Goal: Check status: Check status

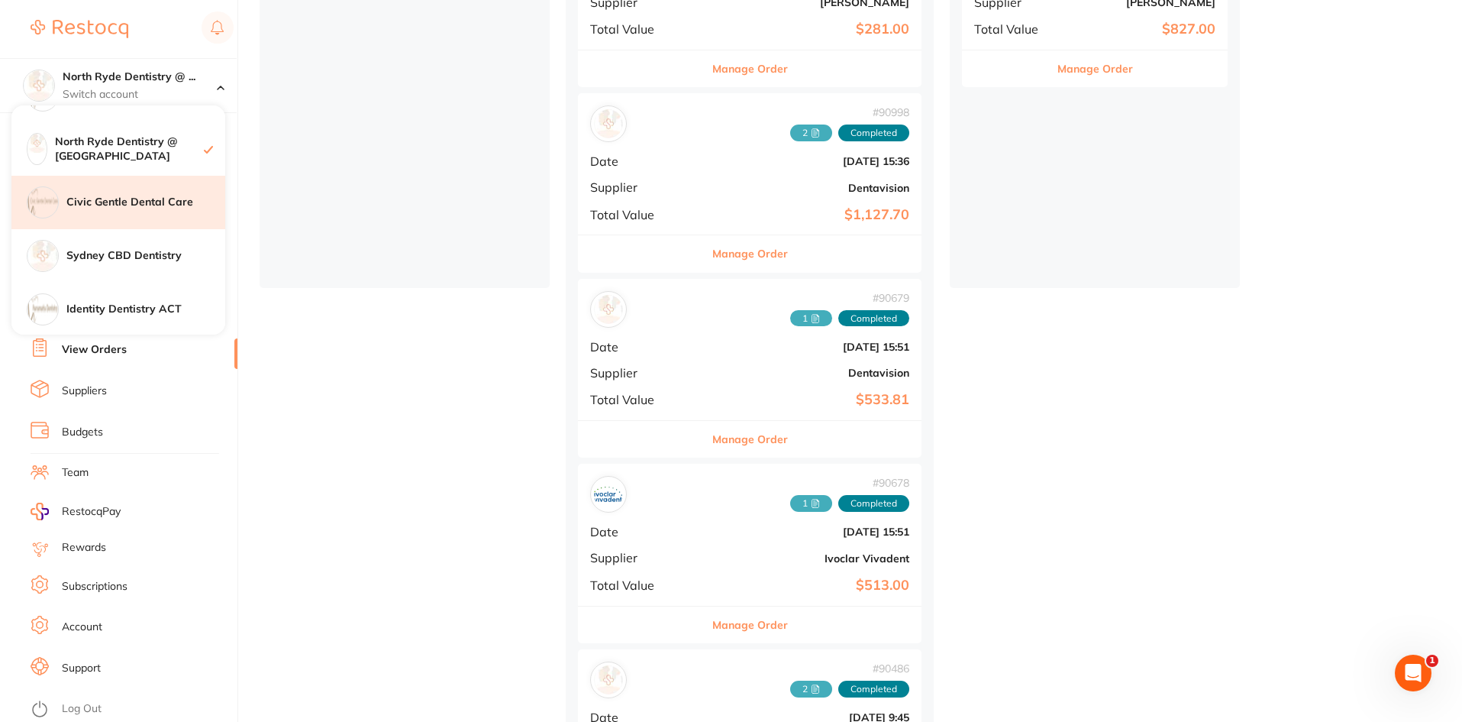
scroll to position [252, 0]
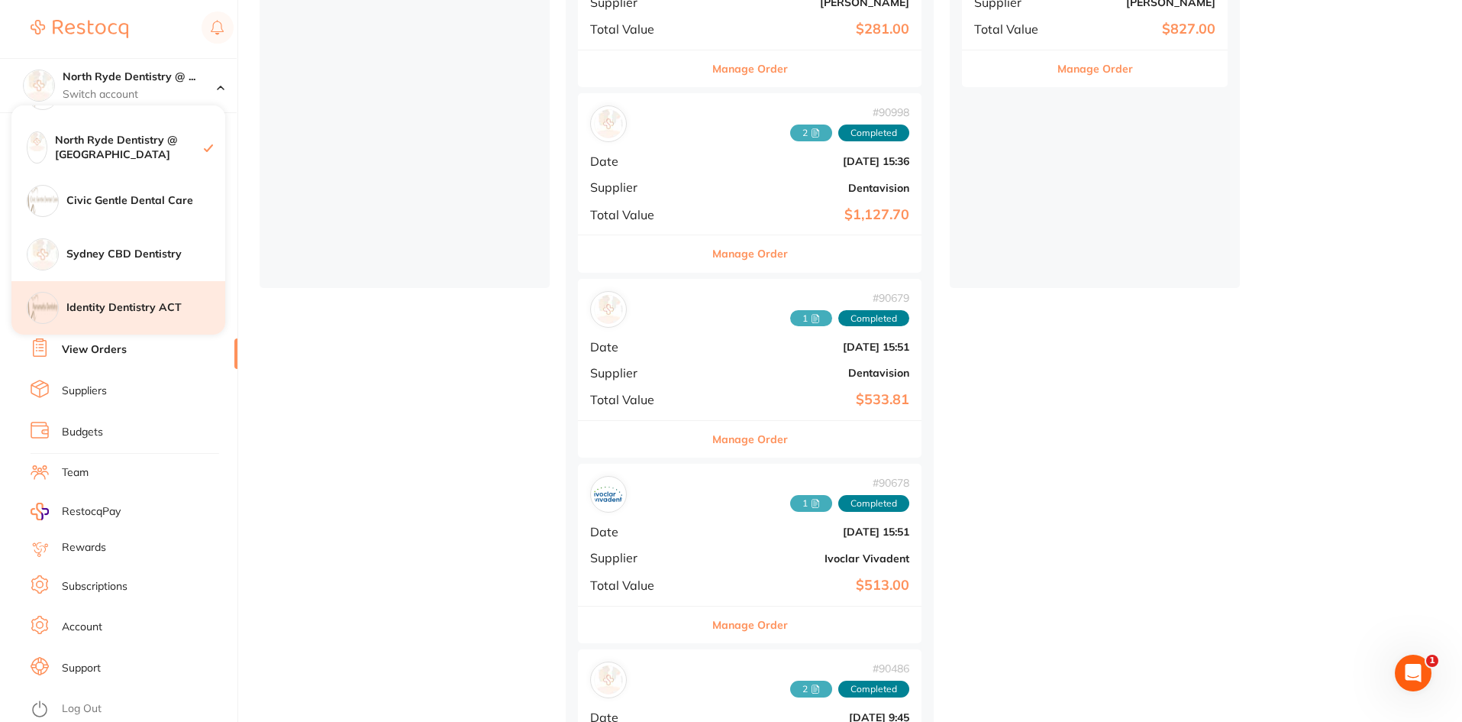
click at [102, 305] on h4 "Identity Dentistry ACT" at bounding box center [145, 307] width 159 height 15
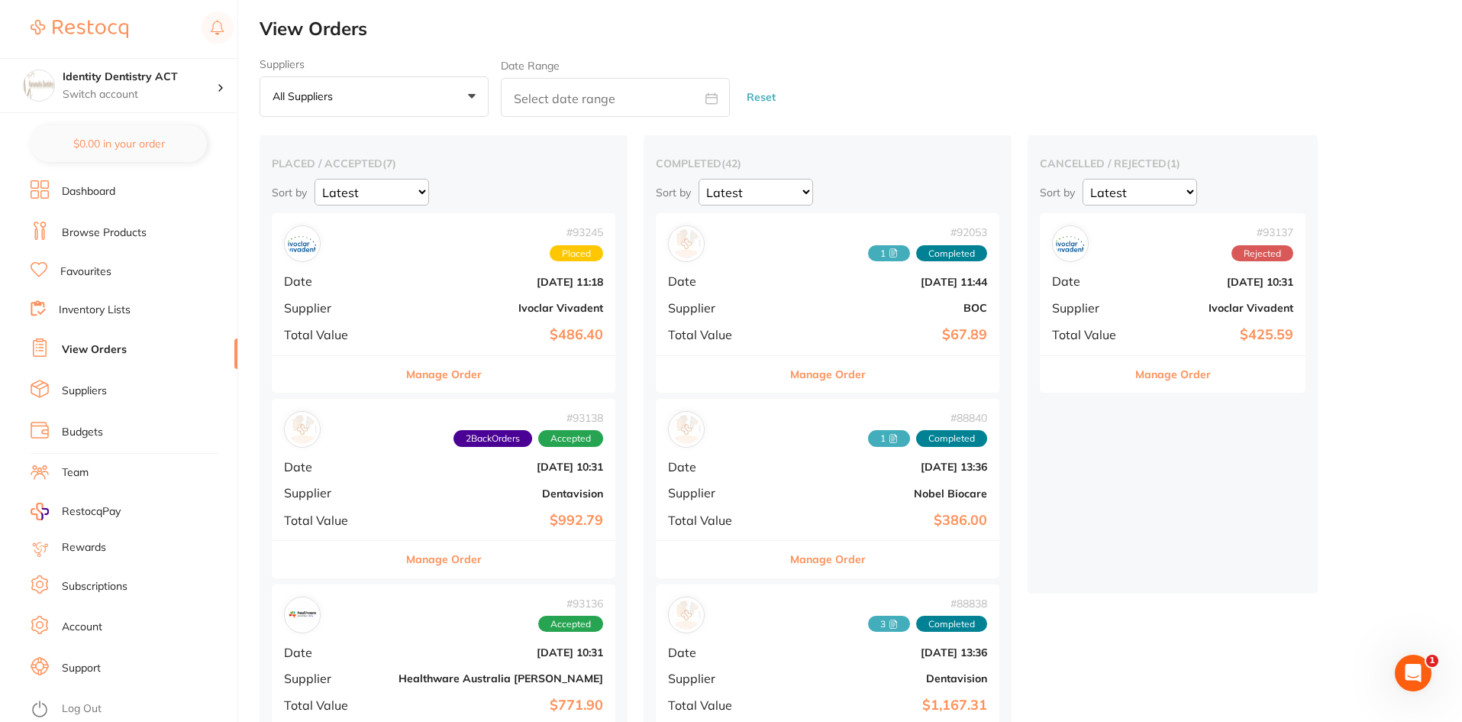
click at [501, 101] on input "text" at bounding box center [615, 97] width 229 height 39
select select "8"
select select "2025"
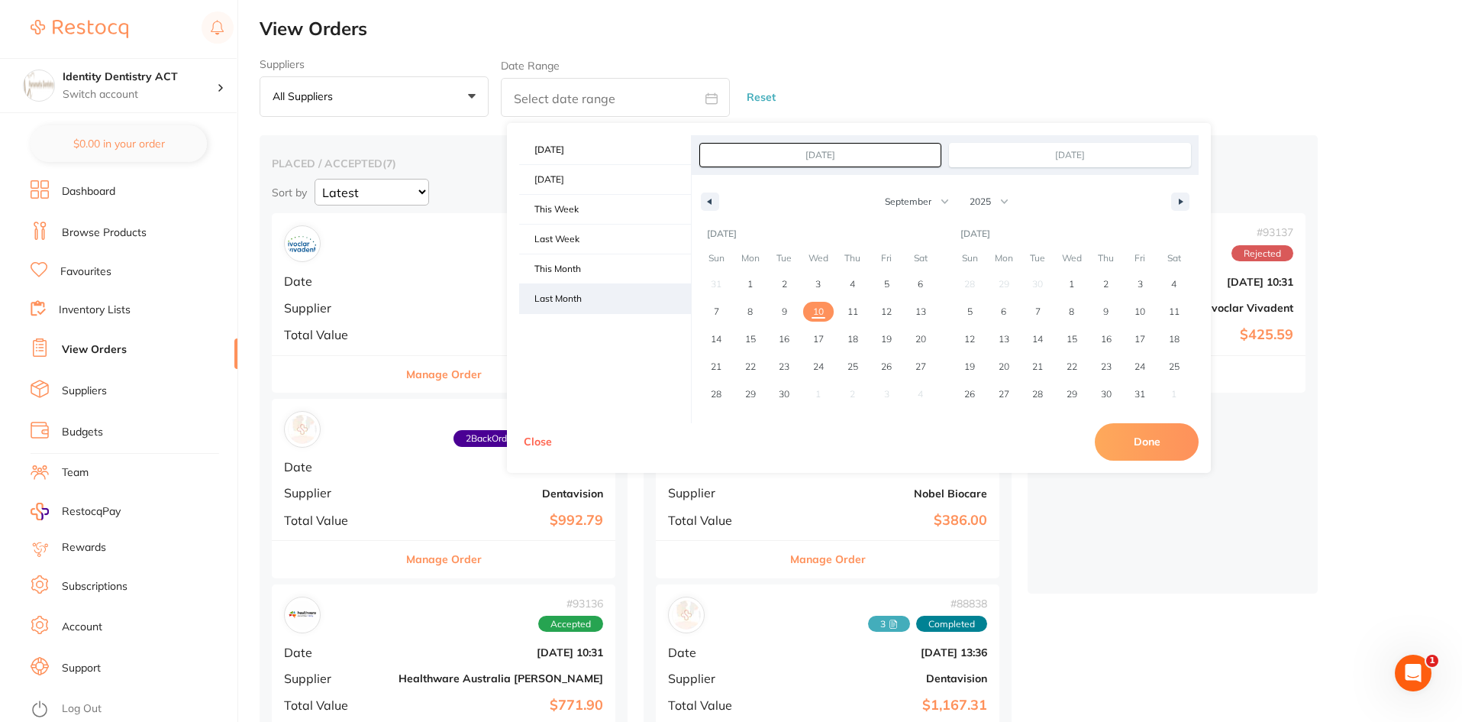
click at [603, 302] on span "Last Month" at bounding box center [605, 298] width 172 height 29
type input "Aug 1, 2025"
type input "Aug 31, 2025"
select select "7"
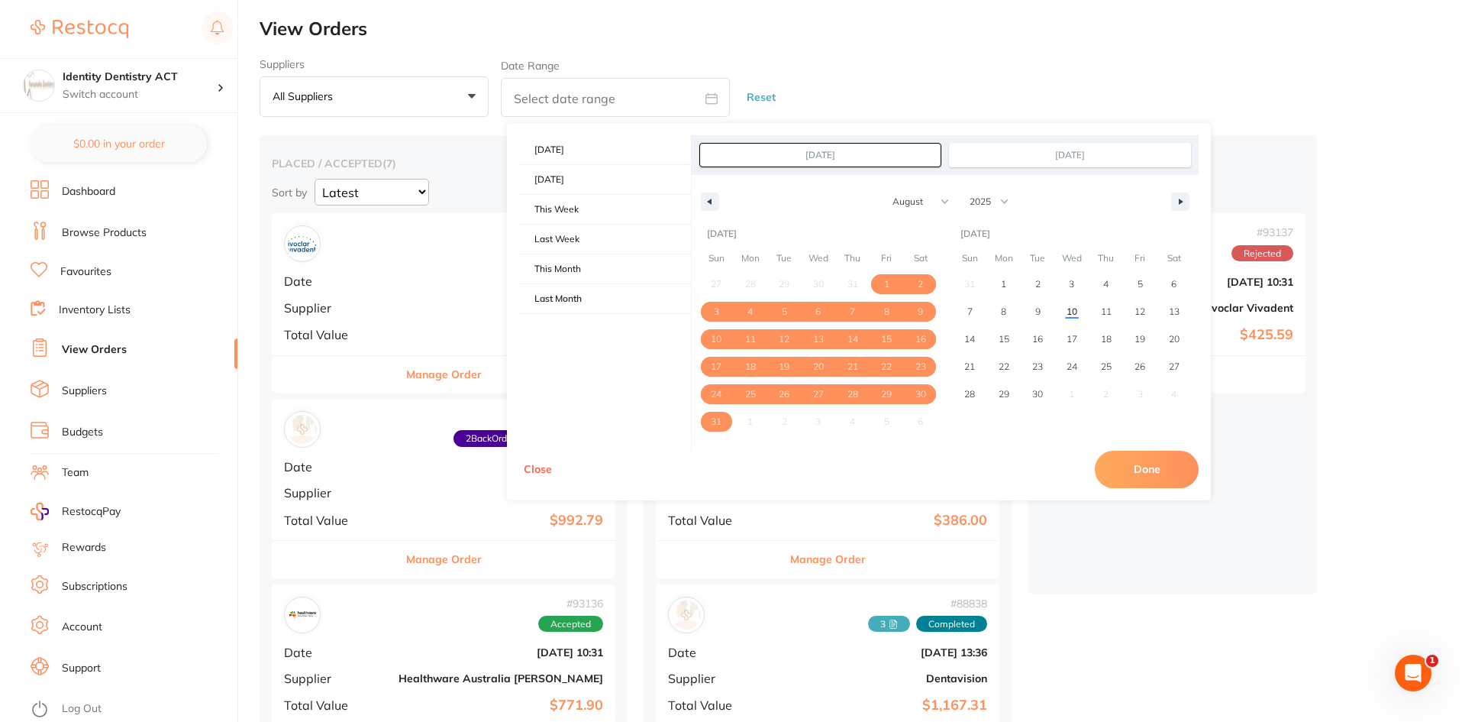
click at [1168, 464] on button "Done" at bounding box center [1147, 468] width 104 height 37
type input "[DATE] to [DATE]"
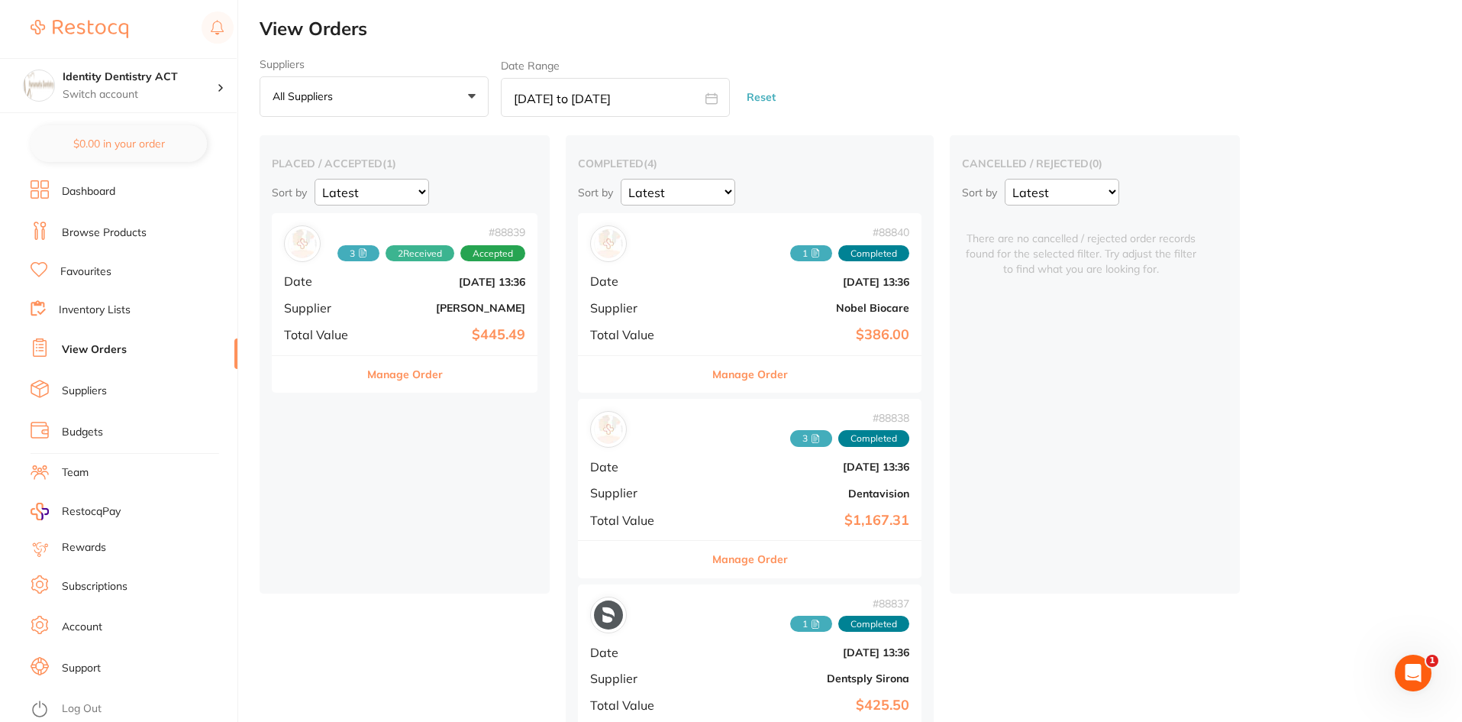
click at [811, 252] on icon at bounding box center [815, 252] width 9 height 9
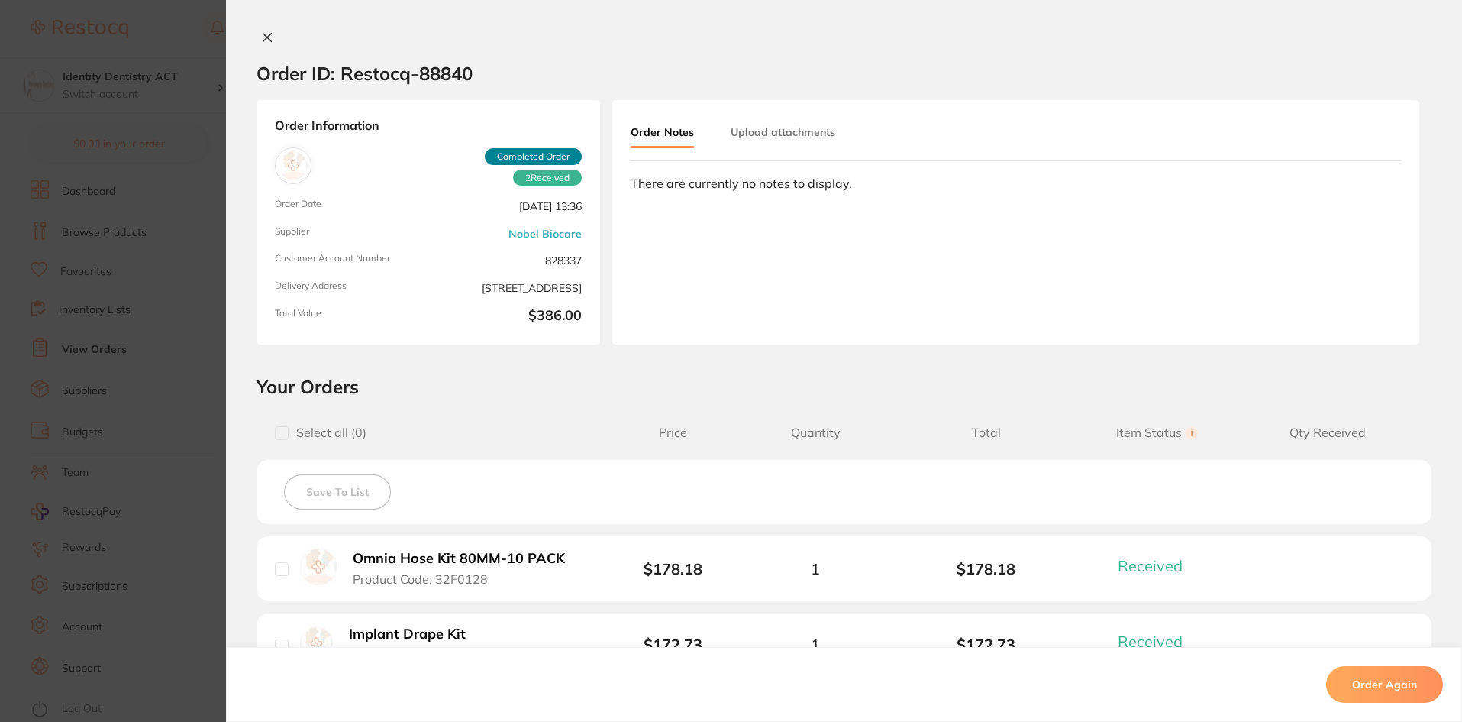
click at [811, 134] on button "Upload attachments" at bounding box center [783, 131] width 105 height 27
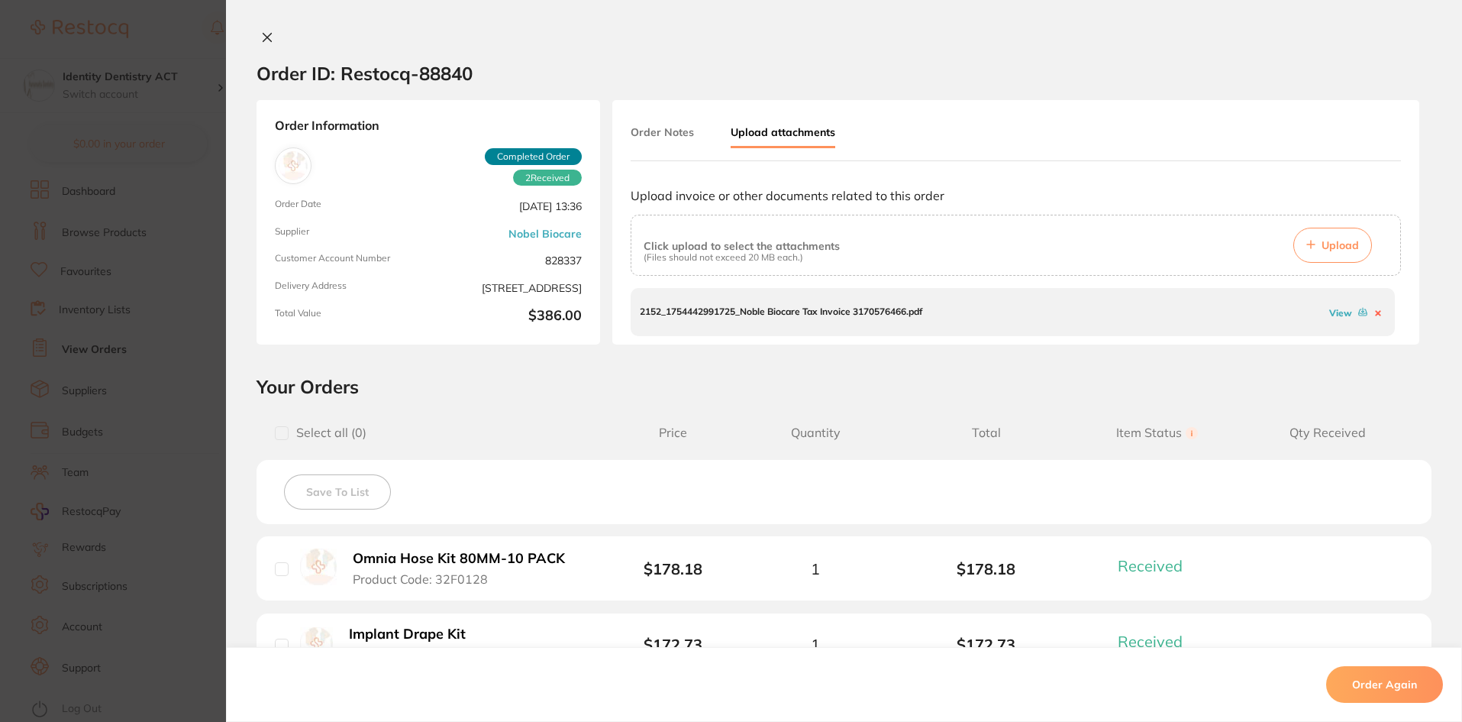
click at [1331, 315] on link "View" at bounding box center [1340, 312] width 23 height 11
click at [261, 33] on icon at bounding box center [267, 37] width 12 height 12
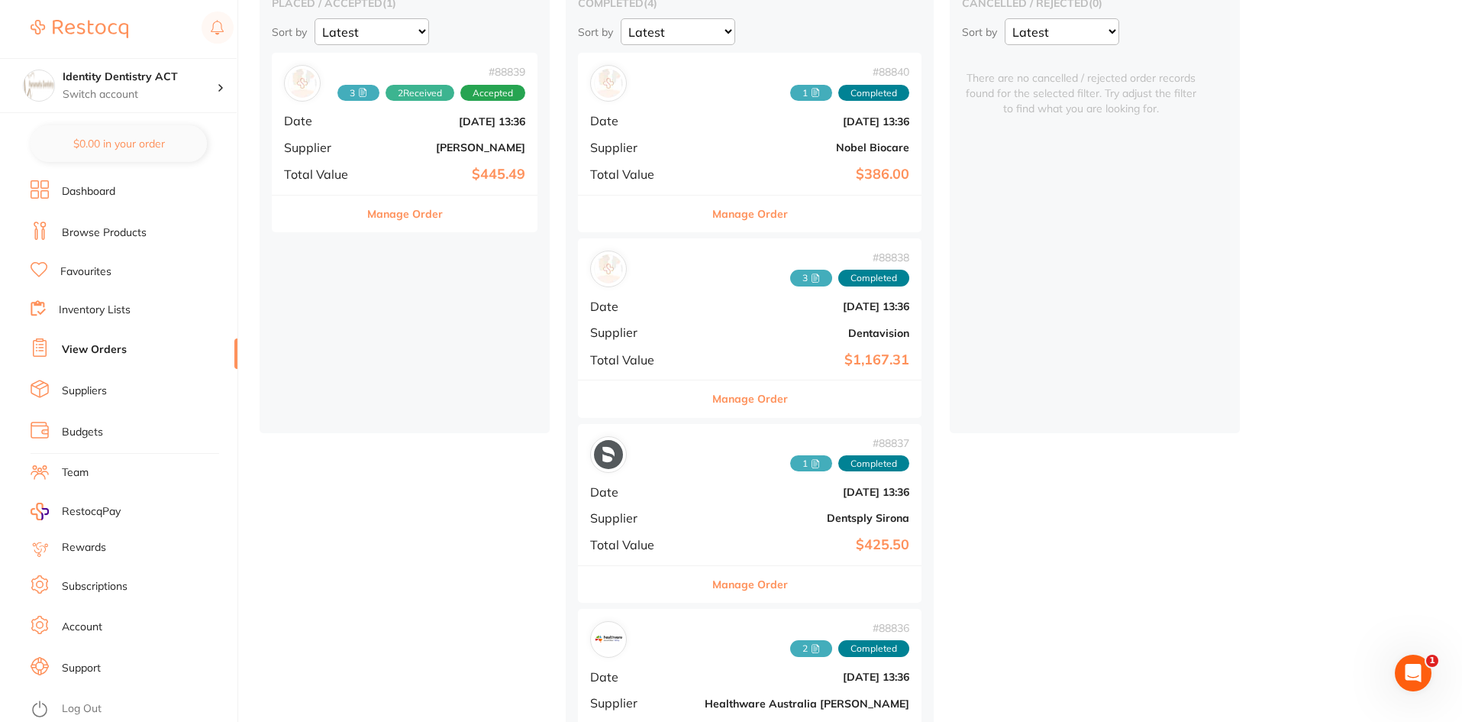
scroll to position [96, 0]
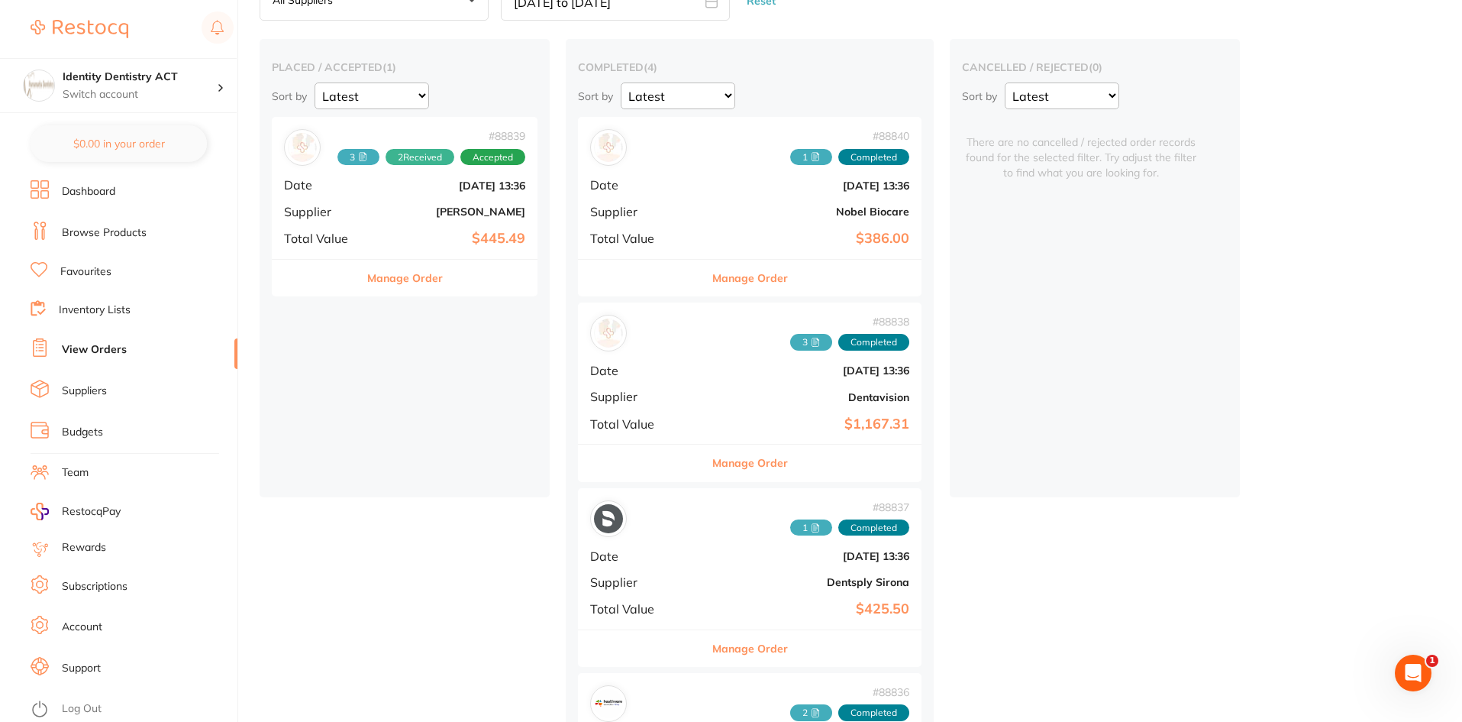
click at [790, 160] on span "1" at bounding box center [811, 157] width 42 height 17
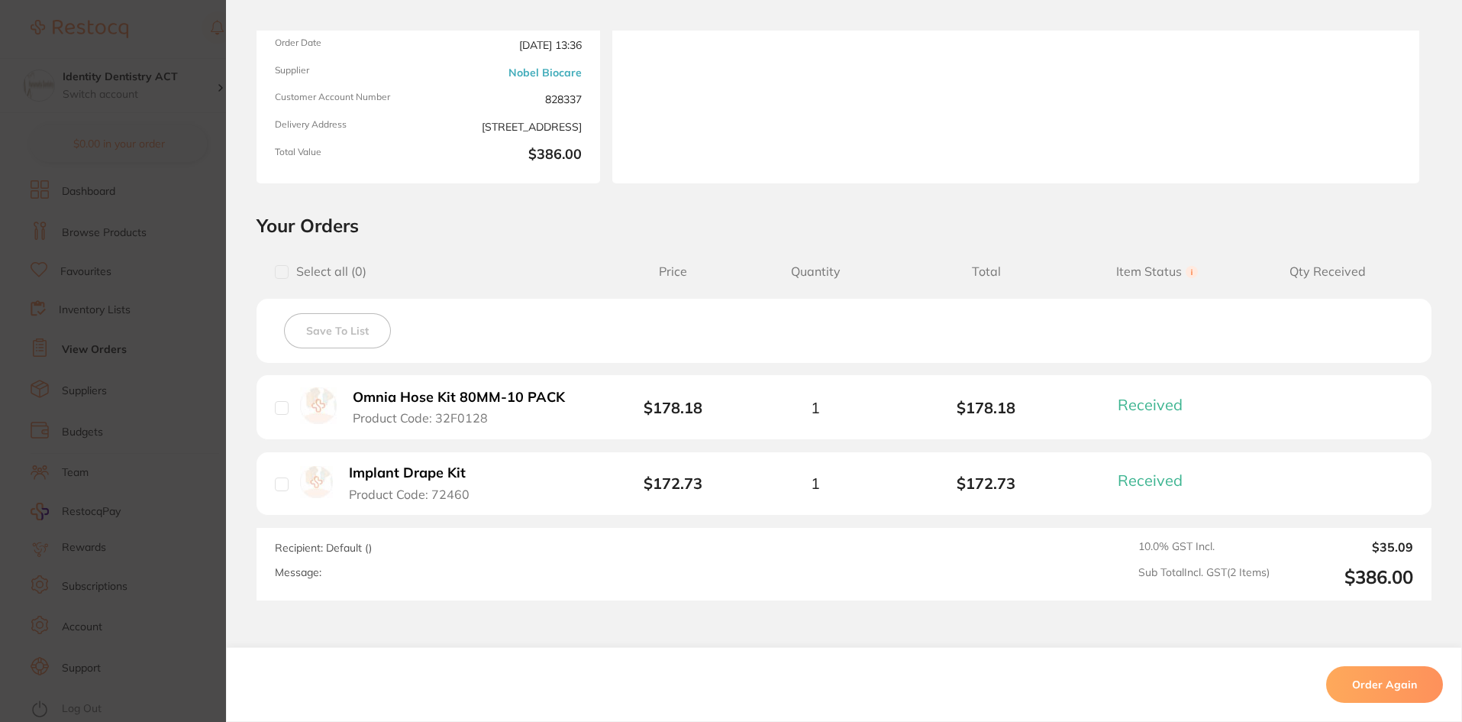
scroll to position [153, 0]
